Goal: Find specific page/section: Find specific page/section

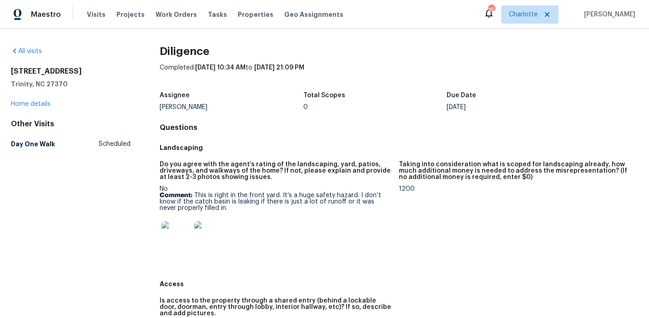
scroll to position [486, 0]
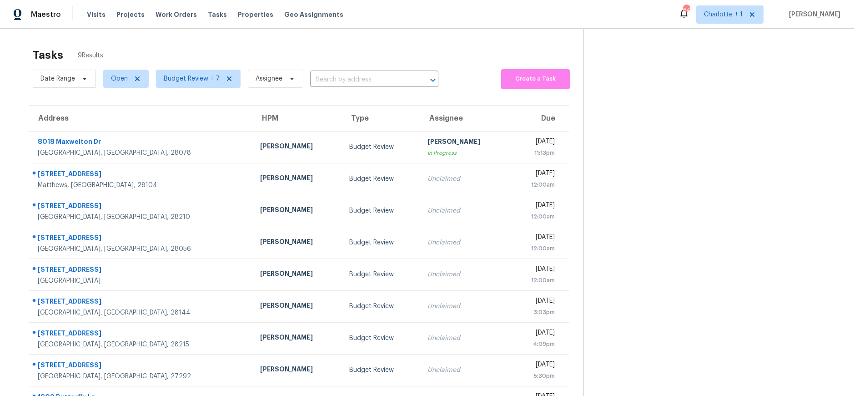
scroll to position [22, 0]
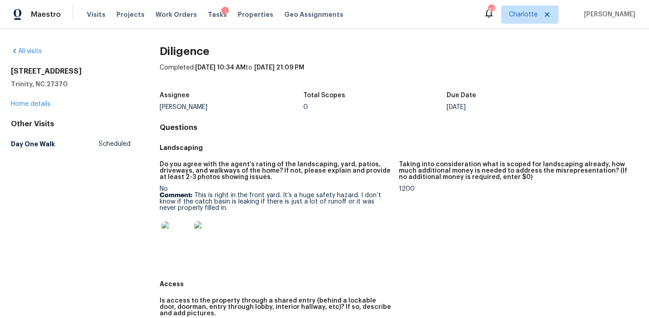
click at [254, 155] on div "Landscaping" at bounding box center [399, 148] width 478 height 16
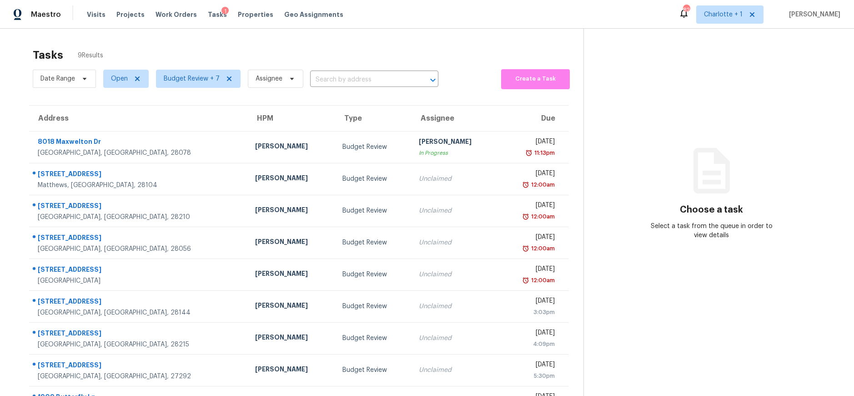
click at [415, 36] on div "Tasks 9 Results Date Range Open Budget Review + 7 Assignee ​ Create a Task Addr…" at bounding box center [427, 227] width 854 height 397
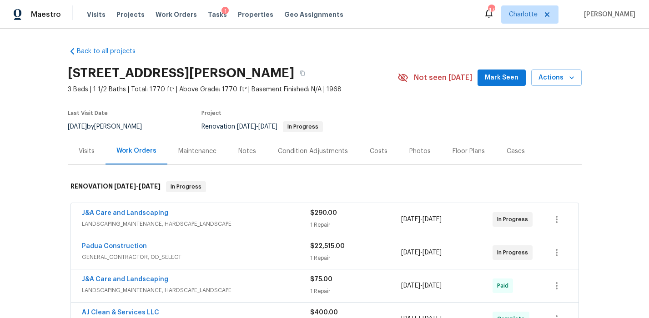
click at [409, 150] on div "Photos" at bounding box center [419, 151] width 21 height 9
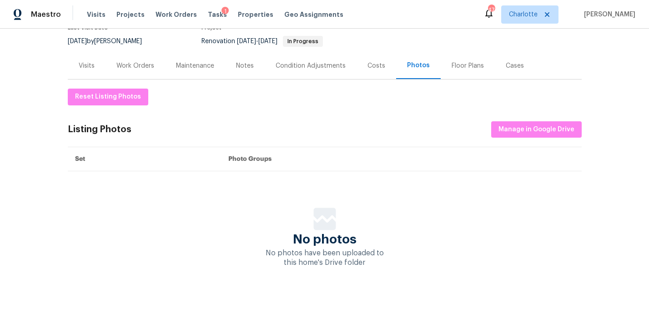
scroll to position [90, 0]
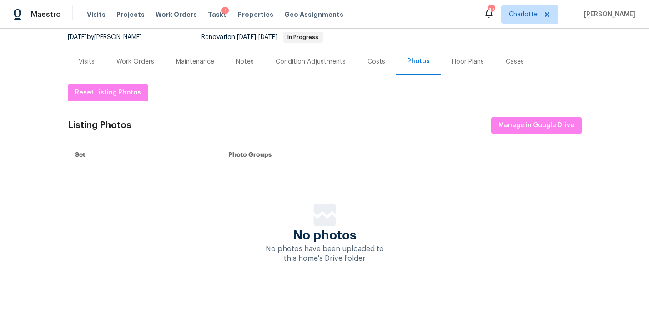
click at [119, 60] on div "Work Orders" at bounding box center [135, 61] width 38 height 9
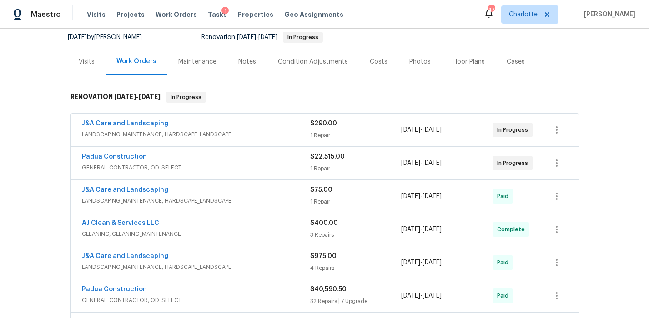
click at [377, 55] on div "Costs" at bounding box center [379, 61] width 40 height 27
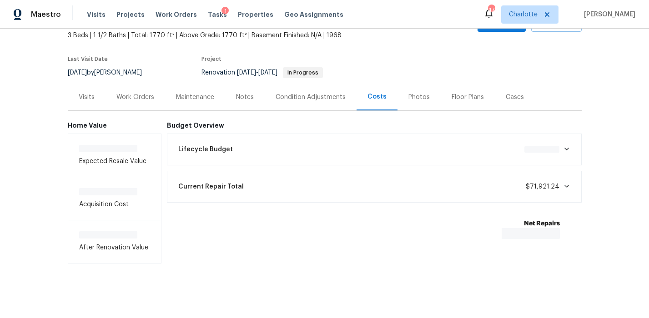
scroll to position [63, 0]
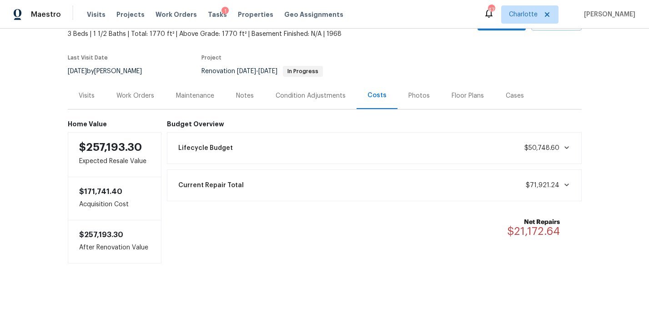
click at [23, 116] on div "Back to all projects 516 Wentworth Dr, Graham, NC 27253 3 Beds | 1 1/2 Baths | …" at bounding box center [324, 174] width 649 height 290
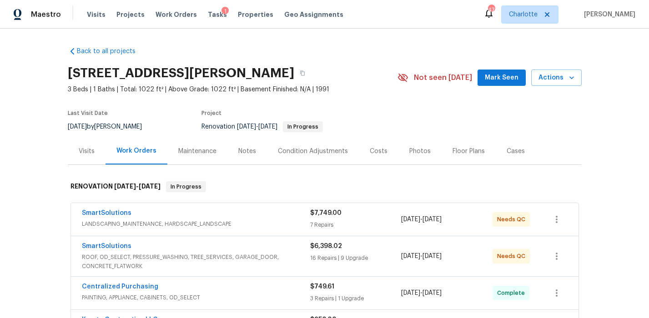
click at [370, 151] on div "Costs" at bounding box center [379, 151] width 18 height 9
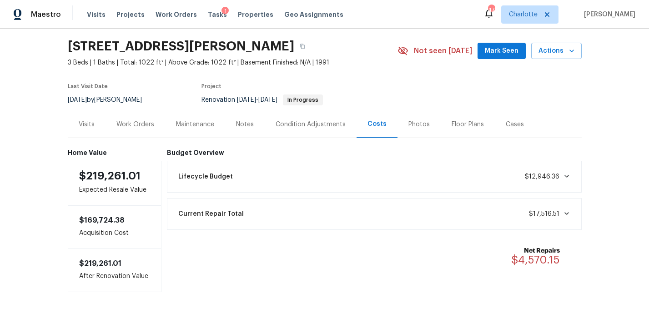
scroll to position [30, 0]
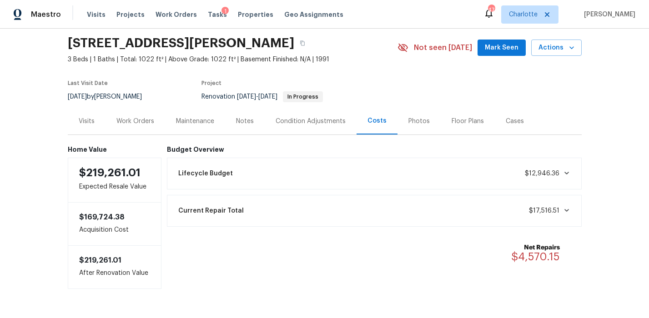
click at [408, 117] on div "Photos" at bounding box center [418, 121] width 21 height 9
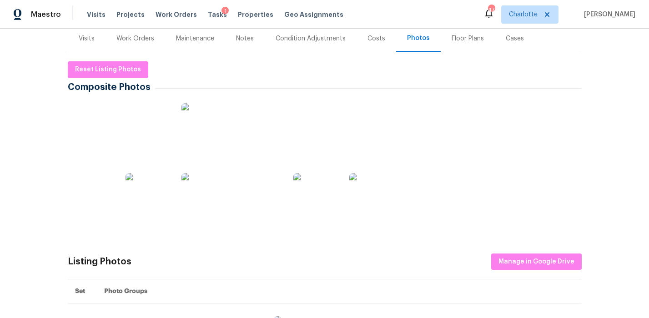
scroll to position [118, 0]
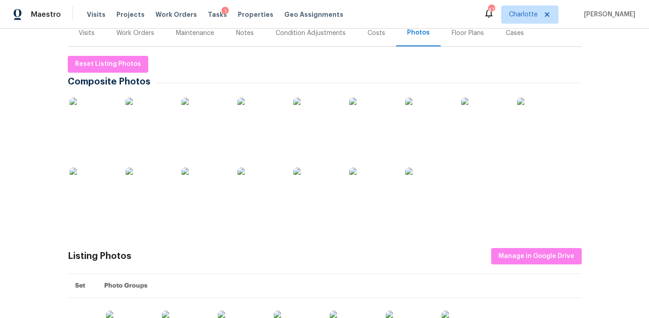
click at [101, 125] on img at bounding box center [92, 120] width 45 height 45
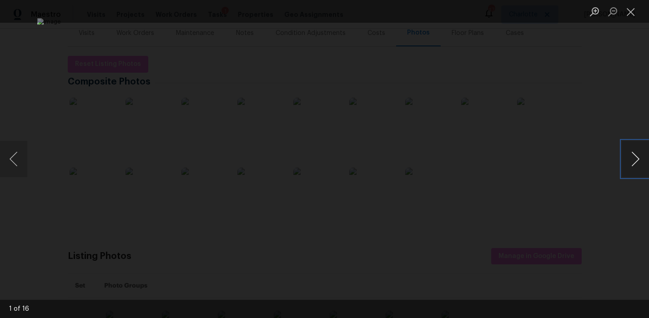
click at [638, 158] on button "Next image" at bounding box center [635, 159] width 27 height 36
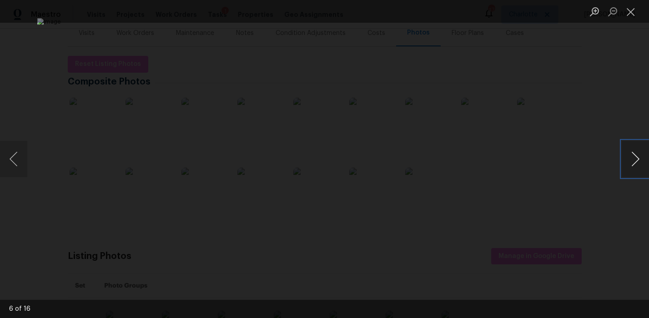
click at [638, 158] on button "Next image" at bounding box center [635, 159] width 27 height 36
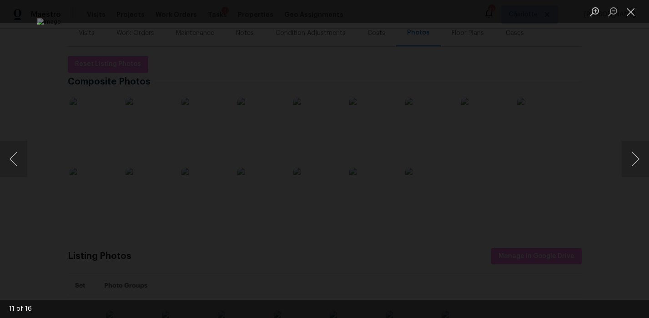
click at [593, 93] on div "Lightbox" at bounding box center [324, 159] width 649 height 318
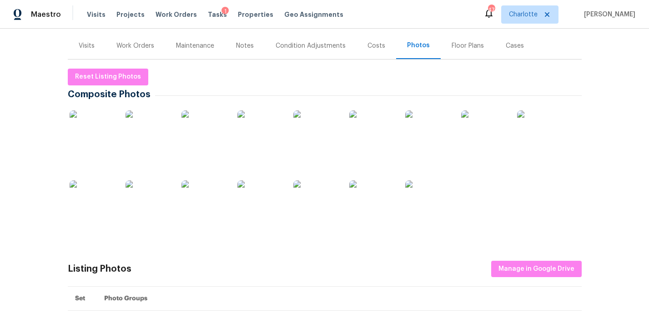
scroll to position [89, 0]
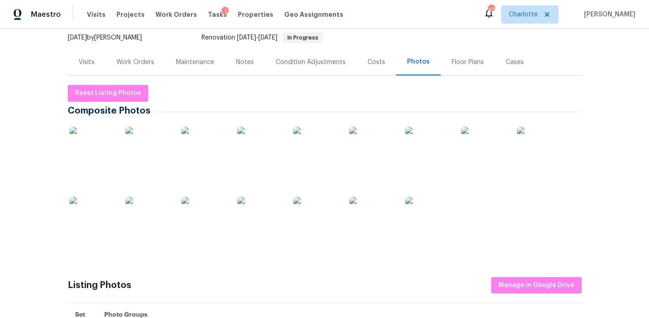
click at [128, 63] on div "Work Orders" at bounding box center [135, 62] width 38 height 9
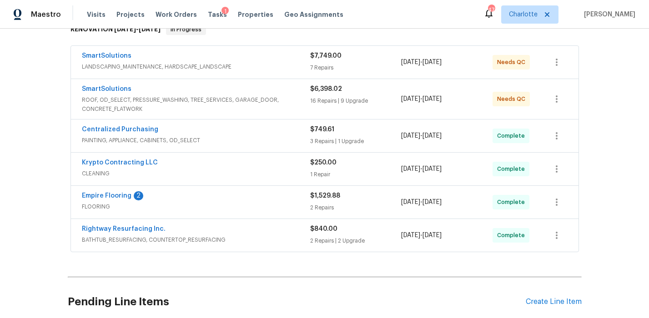
scroll to position [160, 0]
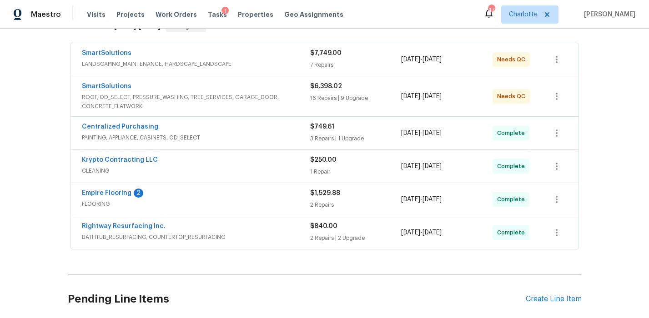
click at [277, 138] on span "PAINTING, APPLIANCE, CABINETS, OD_SELECT" at bounding box center [196, 137] width 228 height 9
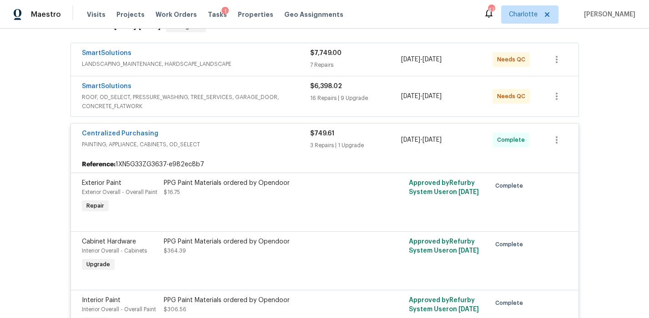
drag, startPoint x: 277, startPoint y: 147, endPoint x: 279, endPoint y: 141, distance: 6.5
click at [277, 147] on span "PAINTING, APPLIANCE, CABINETS, OD_SELECT" at bounding box center [196, 144] width 228 height 9
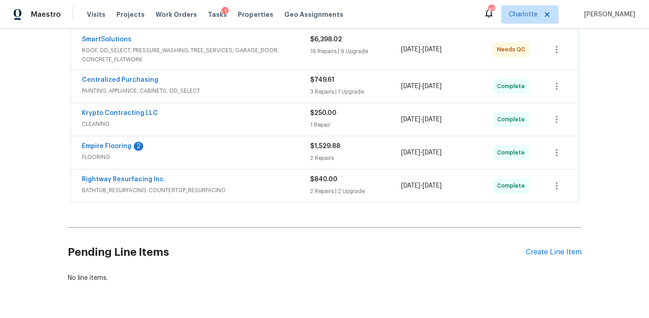
scroll to position [208, 0]
click at [278, 182] on div "Rightway Resurfacing Inc." at bounding box center [196, 179] width 228 height 11
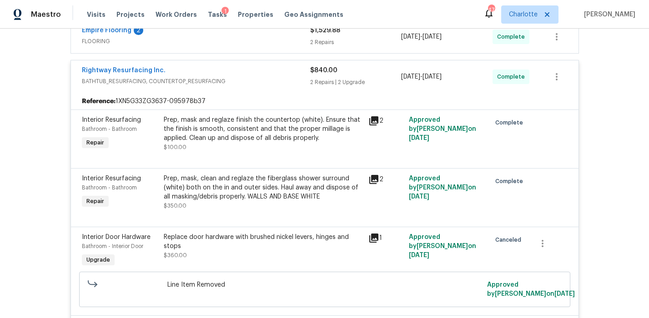
click at [274, 86] on div "Rightway Resurfacing Inc. BATHTUB_RESURFACING, COUNTERTOP_RESURFACING" at bounding box center [196, 77] width 228 height 22
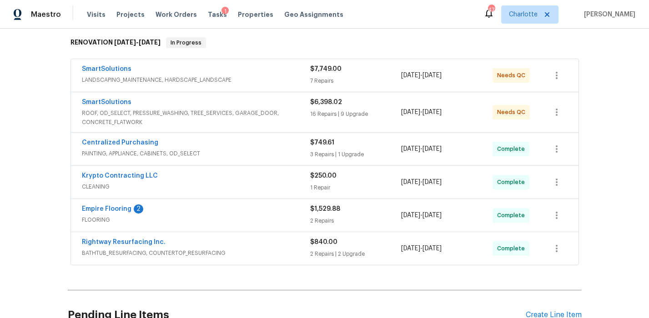
scroll to position [0, 0]
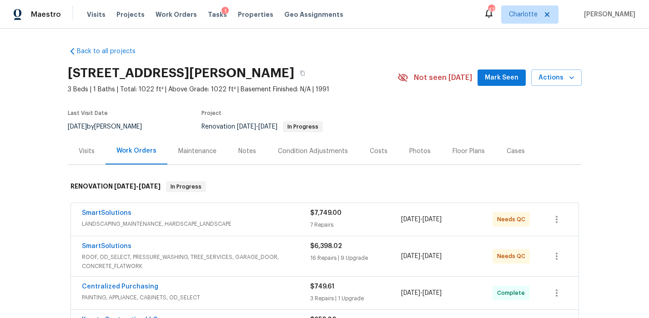
click at [384, 155] on div "Costs" at bounding box center [379, 151] width 40 height 27
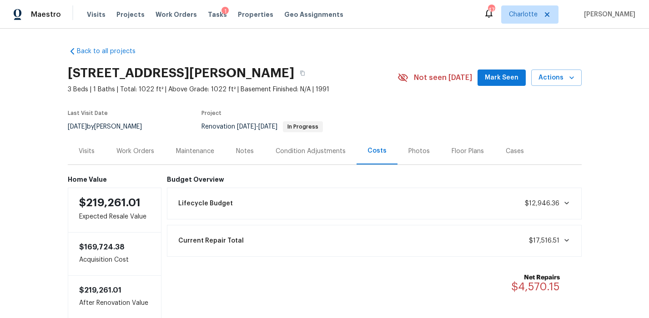
click at [292, 156] on div "Condition Adjustments" at bounding box center [311, 151] width 92 height 27
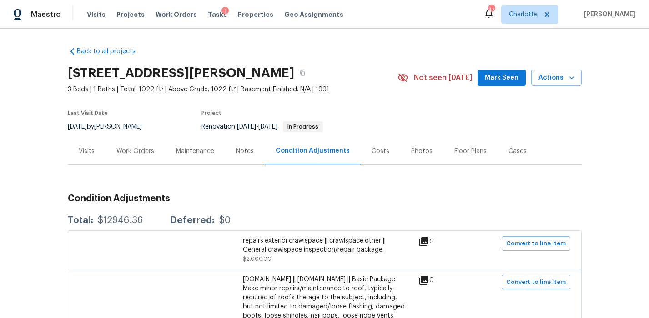
click at [372, 154] on div "Costs" at bounding box center [381, 151] width 18 height 9
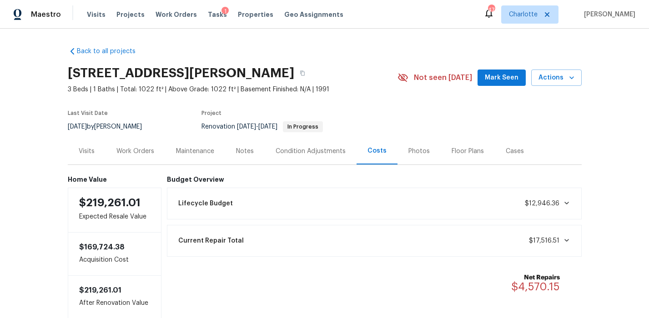
click at [355, 30] on div "Back to all projects 121 Coley Rd, Salisbury, NC 28146 3 Beds | 1 Baths | Total…" at bounding box center [324, 174] width 649 height 290
